Goal: Information Seeking & Learning: Learn about a topic

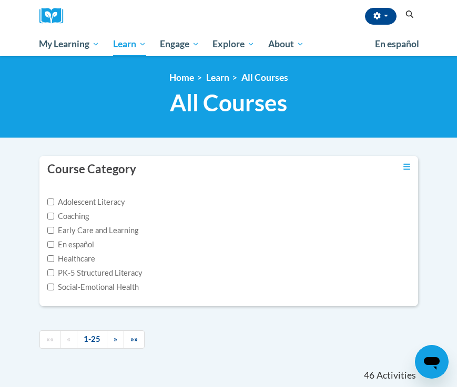
click at [409, 16] on icon "Search" at bounding box center [409, 15] width 9 height 8
click at [411, 13] on icon "Search" at bounding box center [410, 15] width 8 height 8
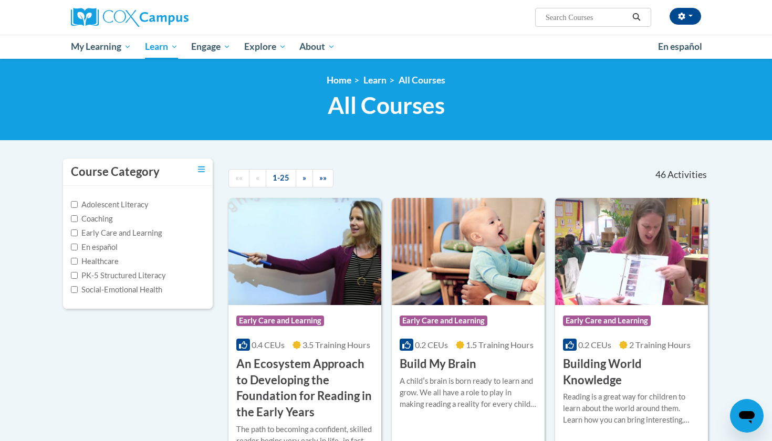
click at [456, 21] on input "Search..." at bounding box center [587, 17] width 84 height 13
type input "dyslexia"
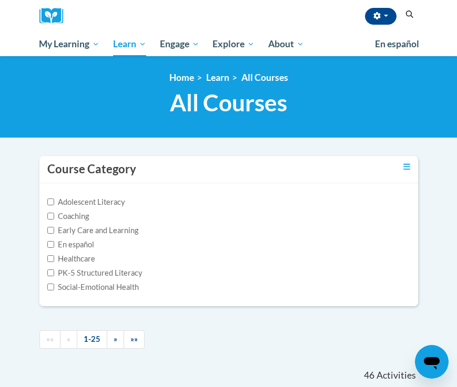
click at [405, 14] on icon "Search" at bounding box center [409, 15] width 9 height 8
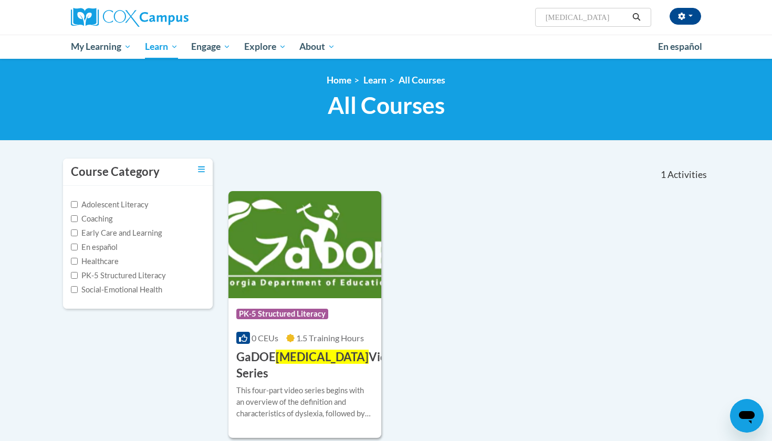
click at [456, 26] on span "Search Search... dyslexia" at bounding box center [593, 17] width 116 height 19
click at [456, 17] on input "dyslexia" at bounding box center [587, 17] width 84 height 13
type input "[MEDICAL_DATA] video"
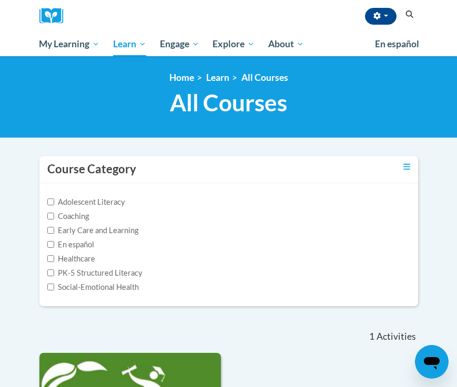
click at [405, 15] on icon "Search" at bounding box center [409, 15] width 9 height 8
click at [408, 13] on icon "Search" at bounding box center [409, 15] width 9 height 8
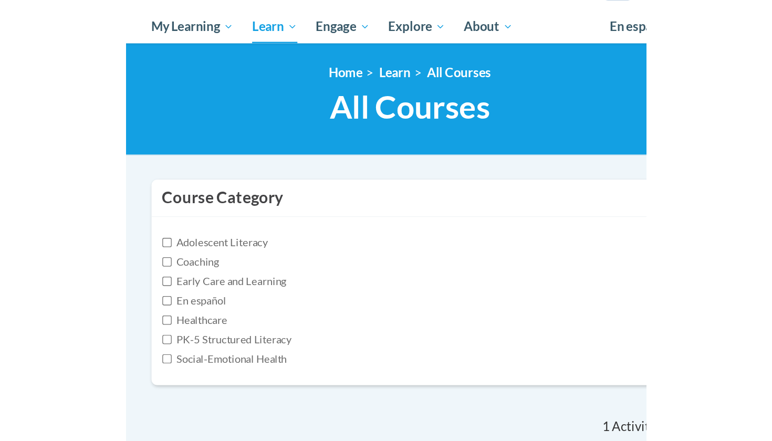
scroll to position [1, 0]
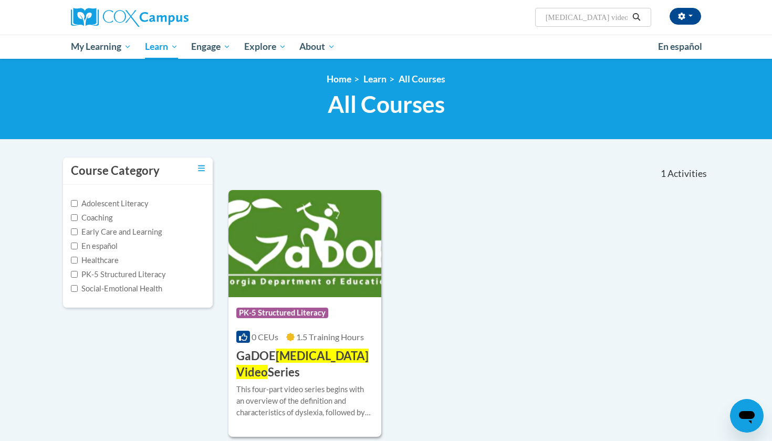
click at [456, 17] on icon "Search" at bounding box center [637, 17] width 8 height 8
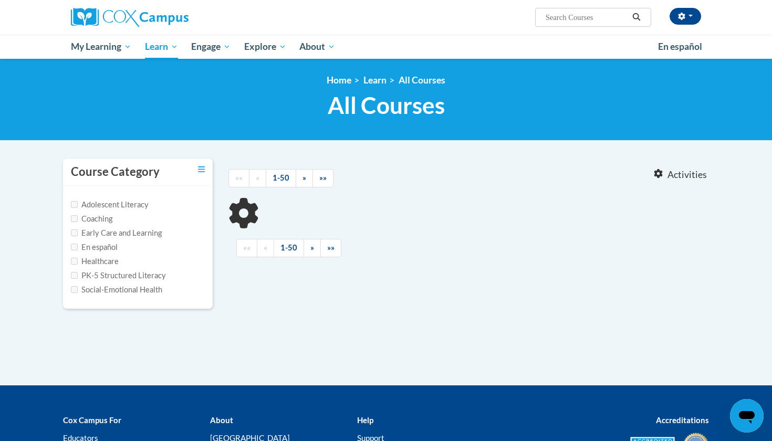
type input "[MEDICAL_DATA] video"
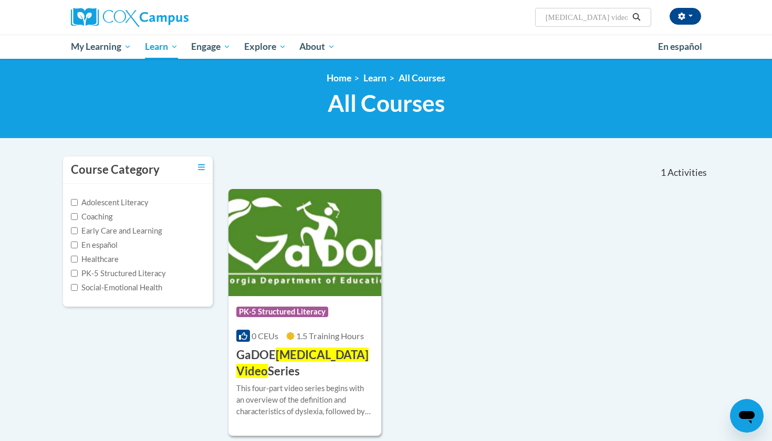
scroll to position [4, 0]
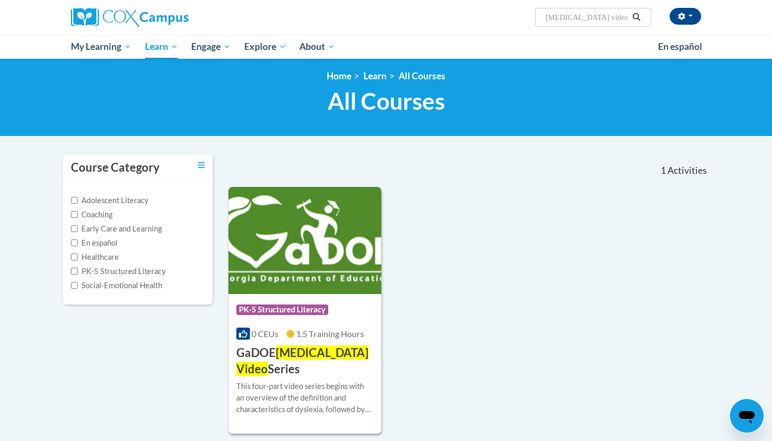
click at [314, 355] on span "Dyslexia Video" at bounding box center [302, 361] width 132 height 30
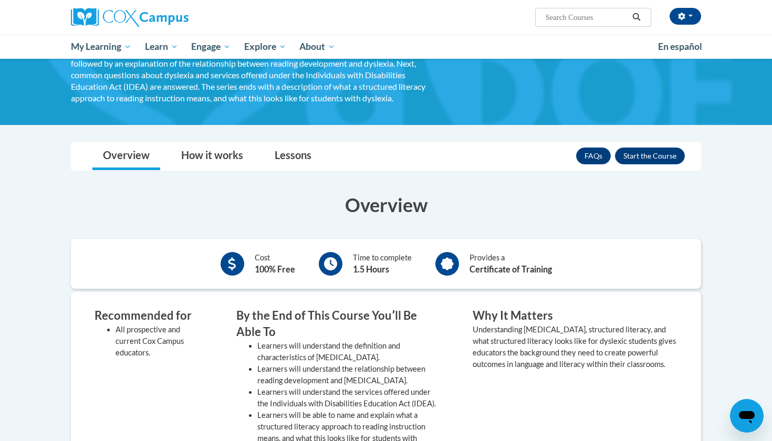
scroll to position [87, 0]
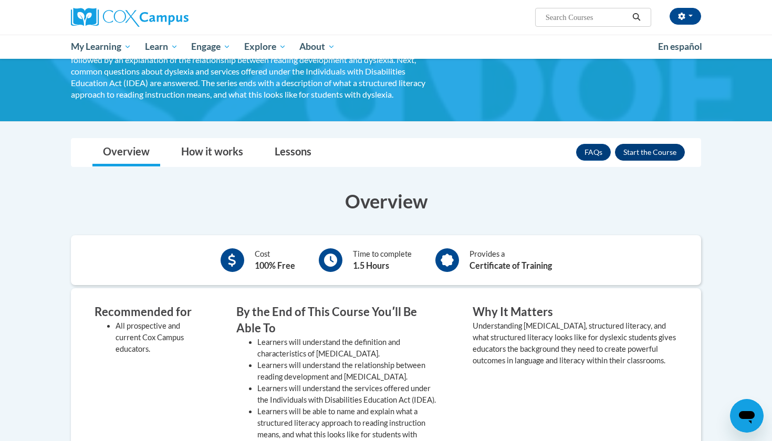
click at [636, 155] on button "Enroll" at bounding box center [650, 152] width 70 height 17
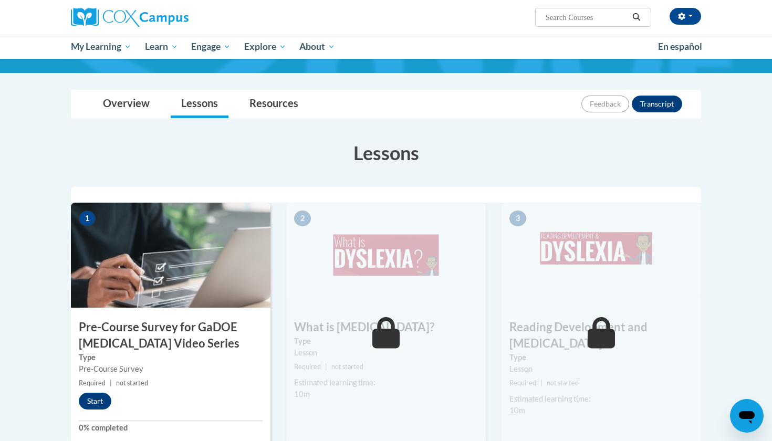
scroll to position [106, 0]
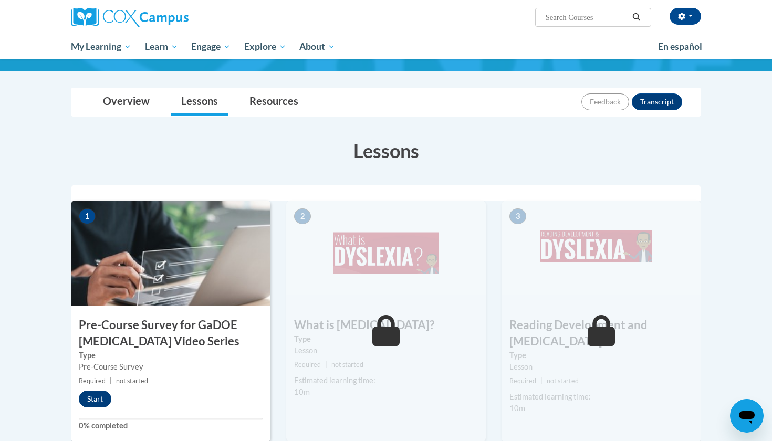
click at [95, 396] on button "Start" at bounding box center [95, 399] width 33 height 17
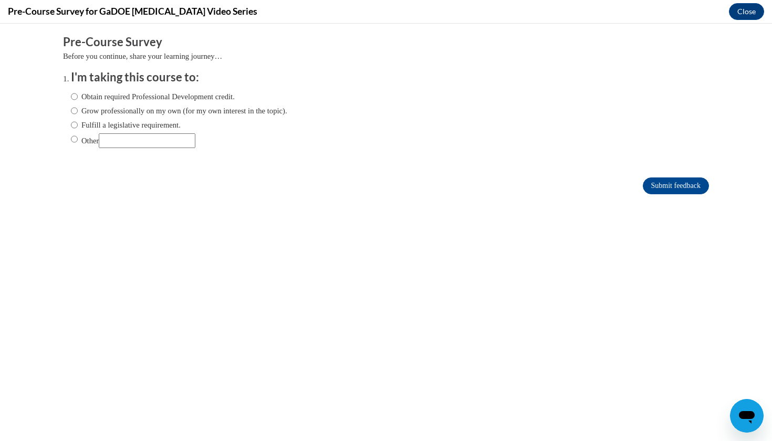
scroll to position [0, 0]
click at [75, 95] on input "Obtain required Professional Development credit." at bounding box center [74, 97] width 7 height 12
radio input "true"
click at [673, 187] on input "Submit feedback" at bounding box center [676, 186] width 66 height 17
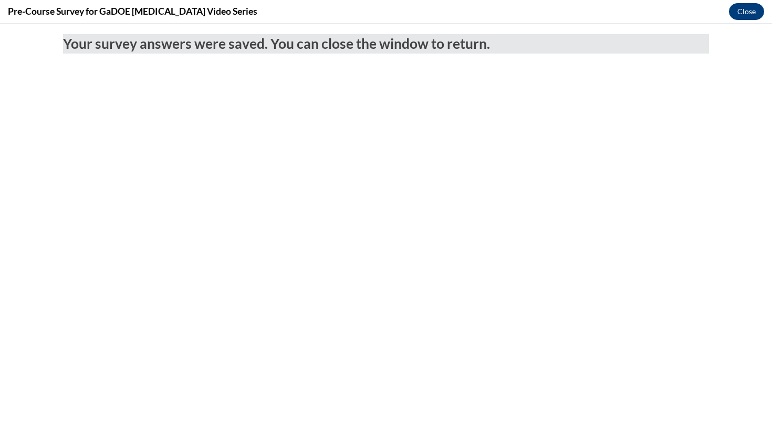
click at [748, 11] on button "Close" at bounding box center [746, 11] width 35 height 17
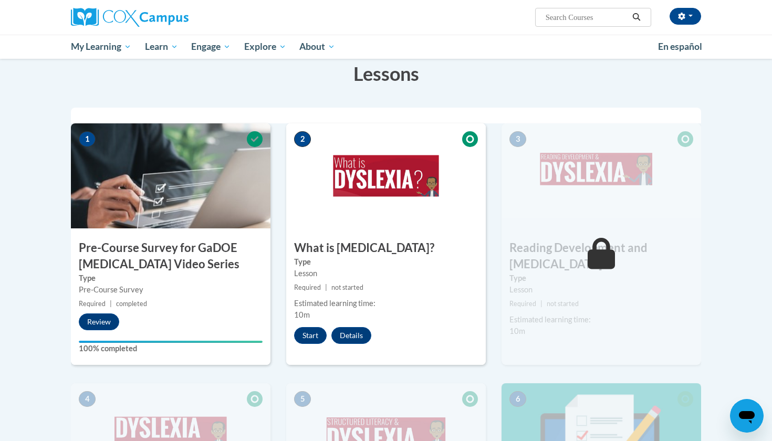
scroll to position [188, 0]
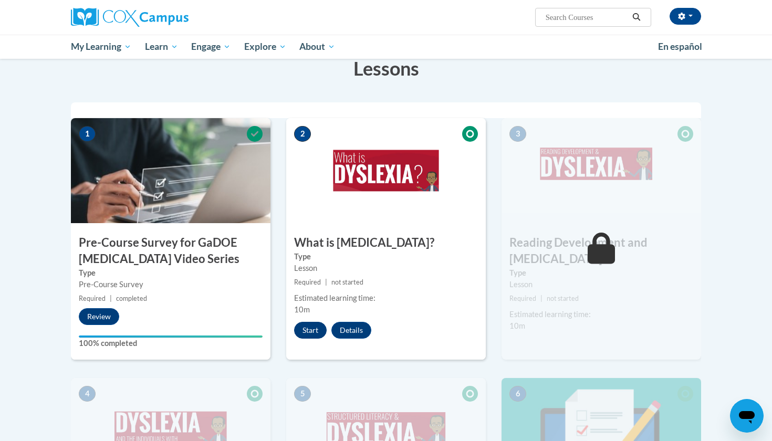
click at [311, 336] on button "Start" at bounding box center [310, 330] width 33 height 17
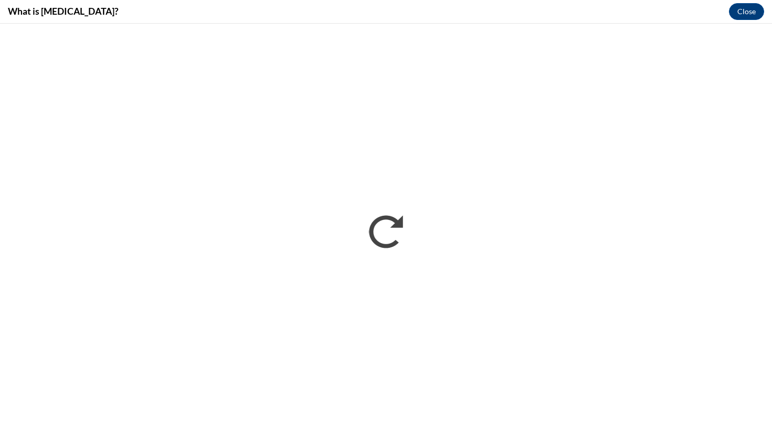
scroll to position [0, 0]
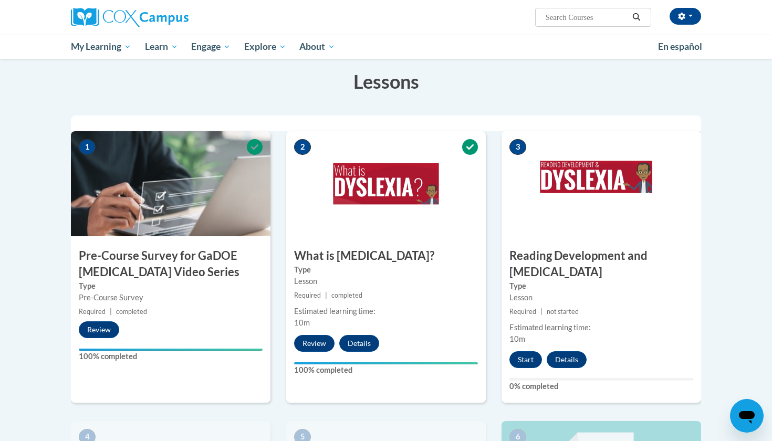
scroll to position [231, 0]
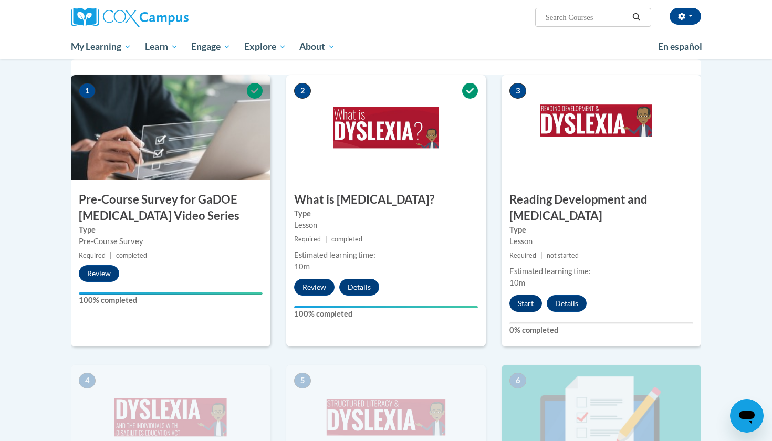
click at [530, 295] on button "Start" at bounding box center [526, 303] width 33 height 17
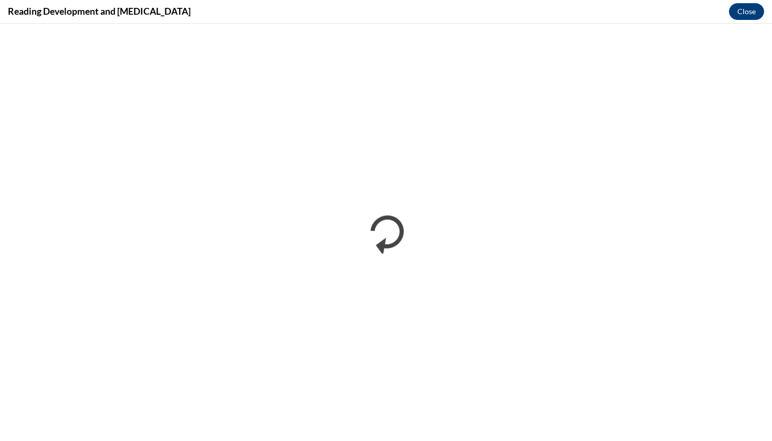
scroll to position [0, 0]
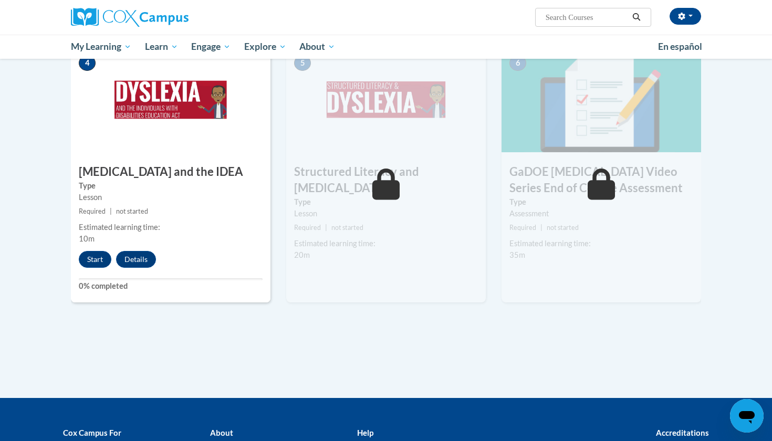
scroll to position [593, 0]
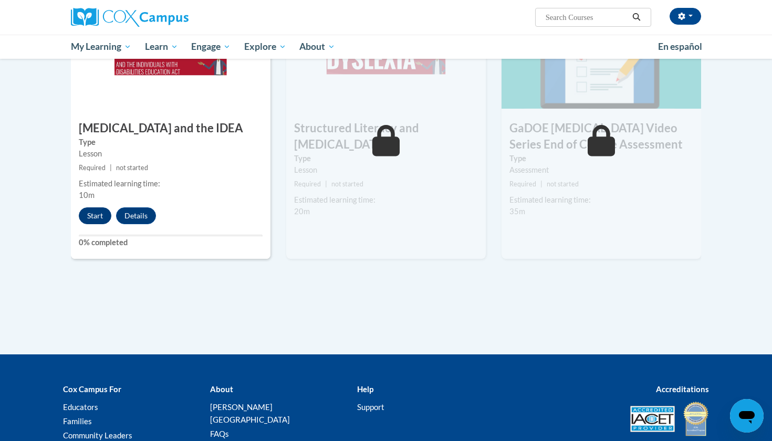
click at [86, 208] on button "Start" at bounding box center [95, 216] width 33 height 17
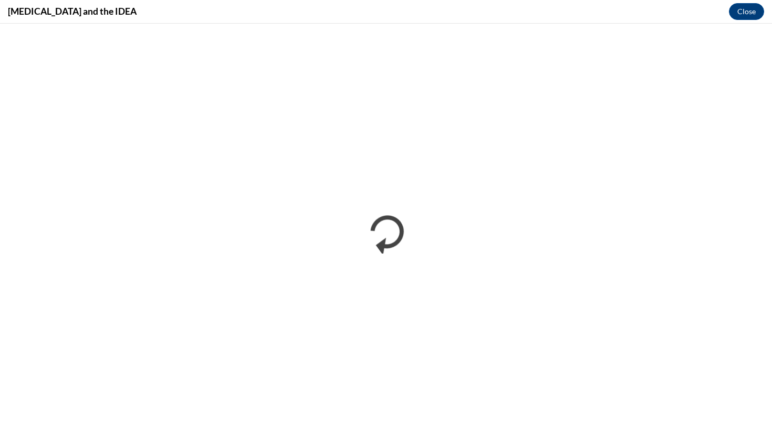
scroll to position [0, 0]
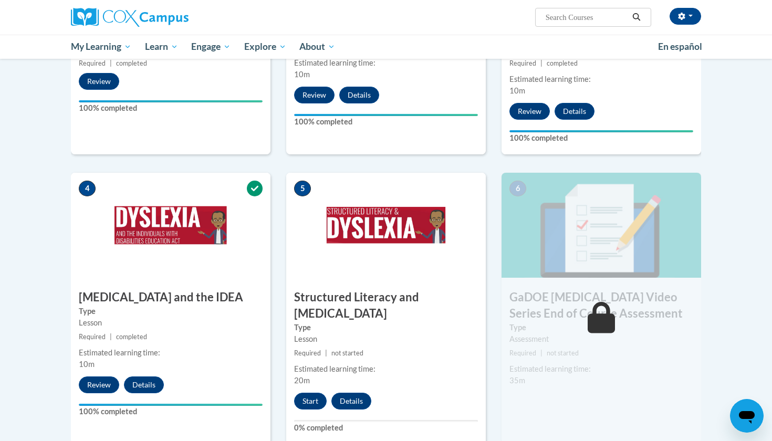
scroll to position [425, 0]
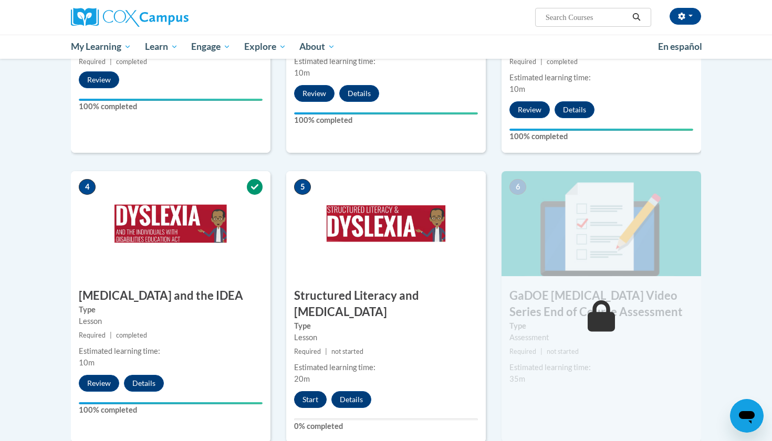
click at [311, 392] on button "Start" at bounding box center [310, 400] width 33 height 17
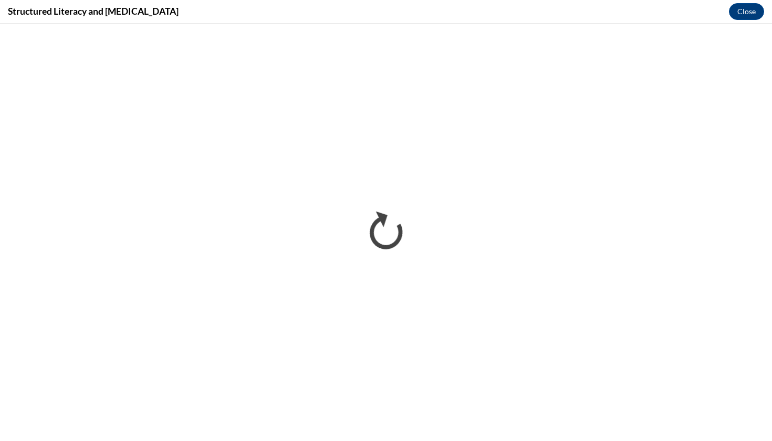
scroll to position [0, 0]
